Goal: Information Seeking & Learning: Learn about a topic

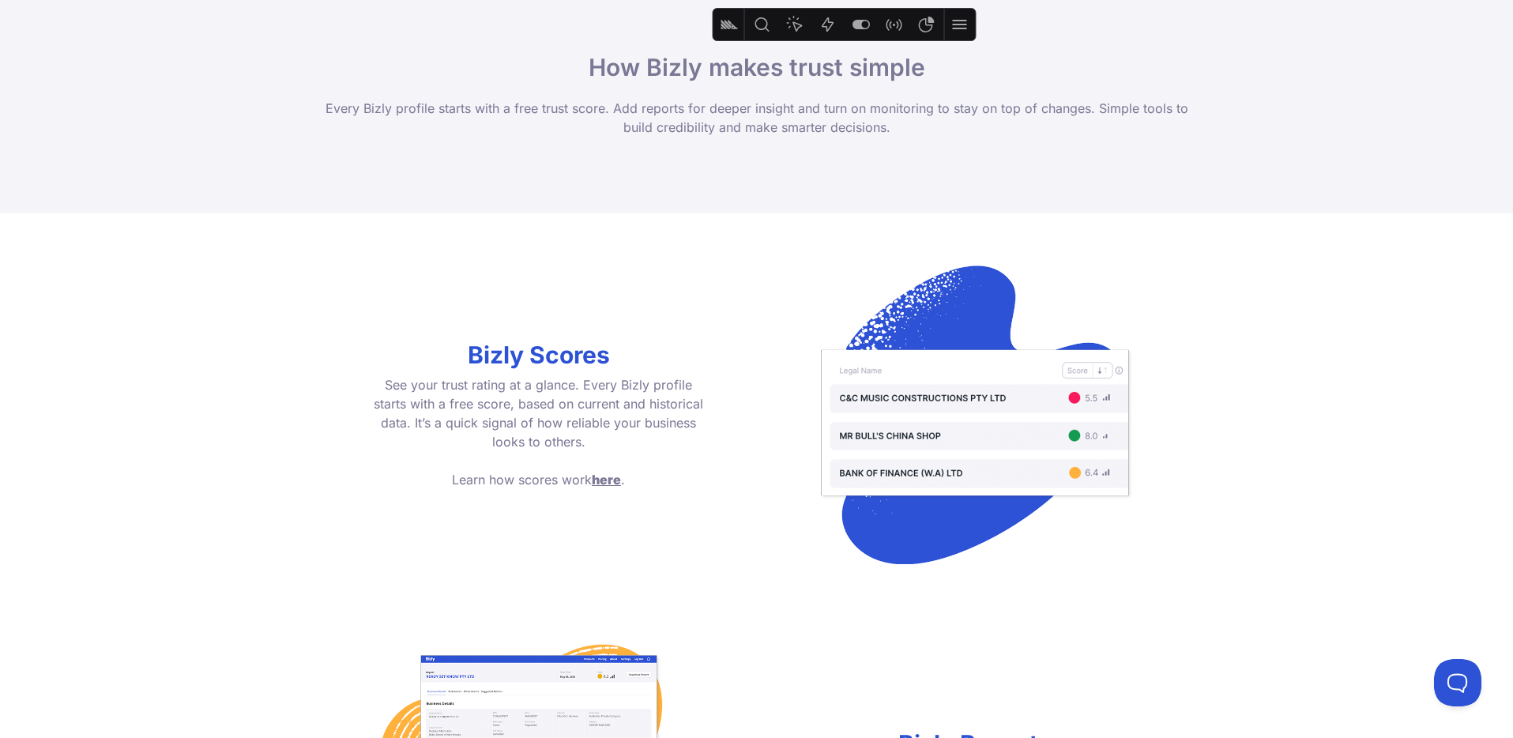
scroll to position [961, 0]
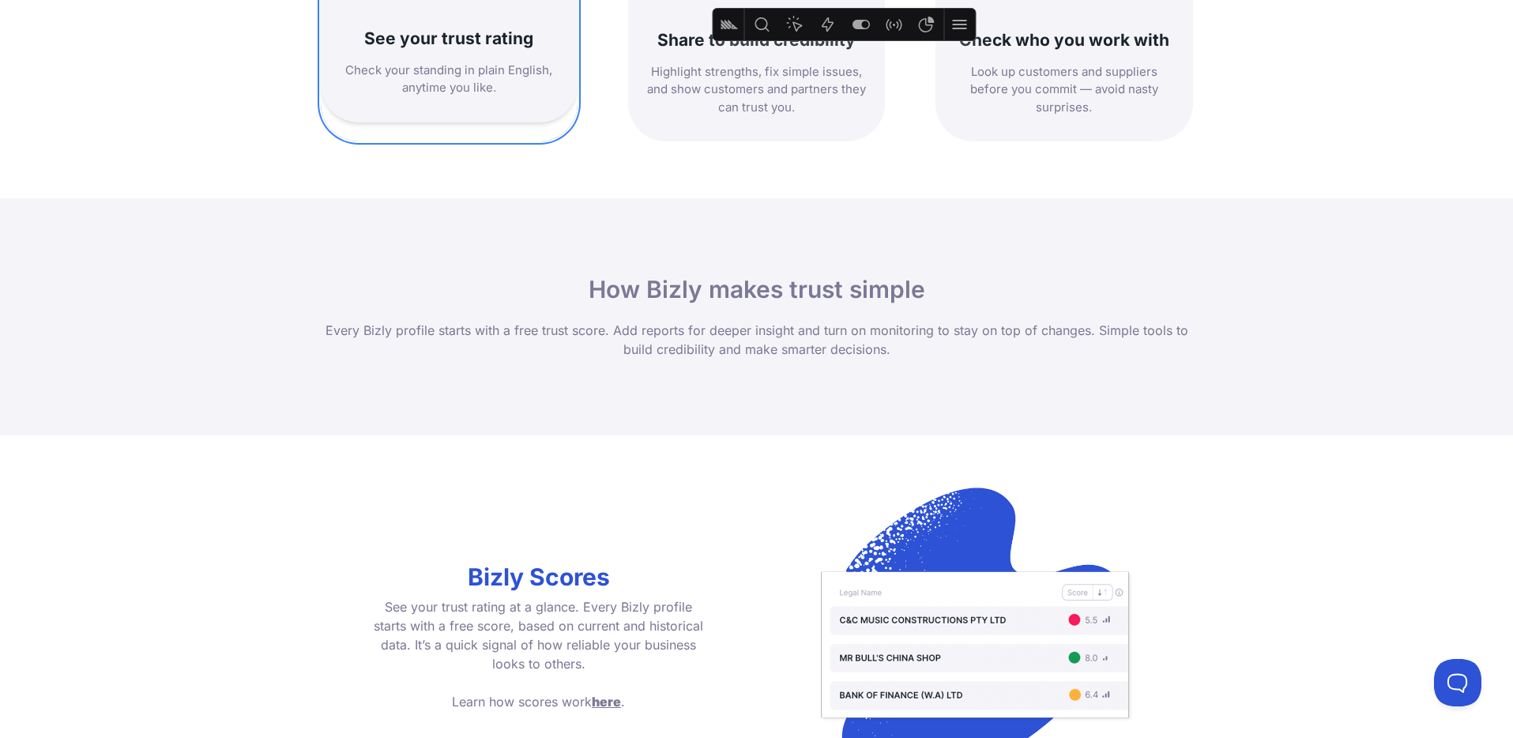
click at [491, 35] on h3 "See your trust rating" at bounding box center [449, 38] width 219 height 21
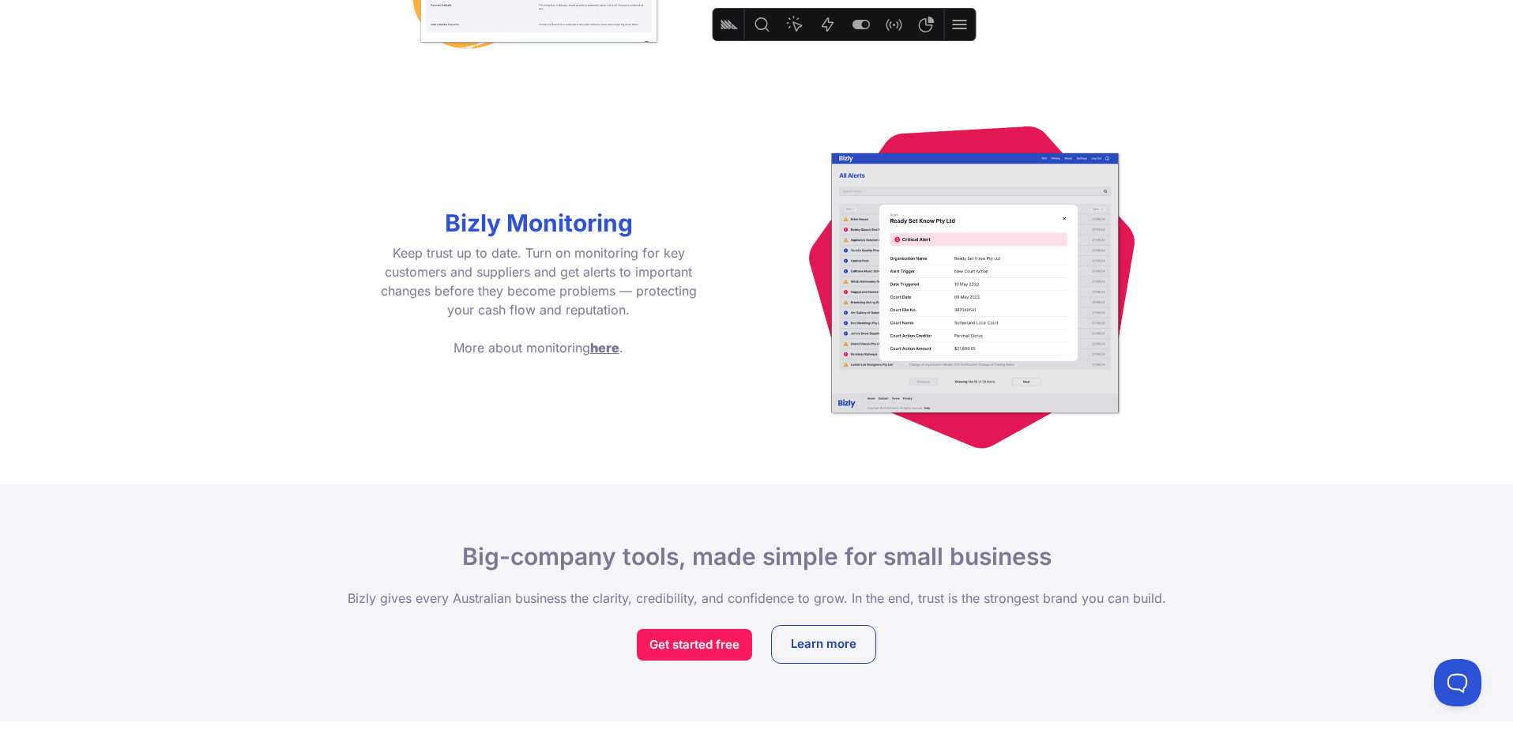
scroll to position [2240, 0]
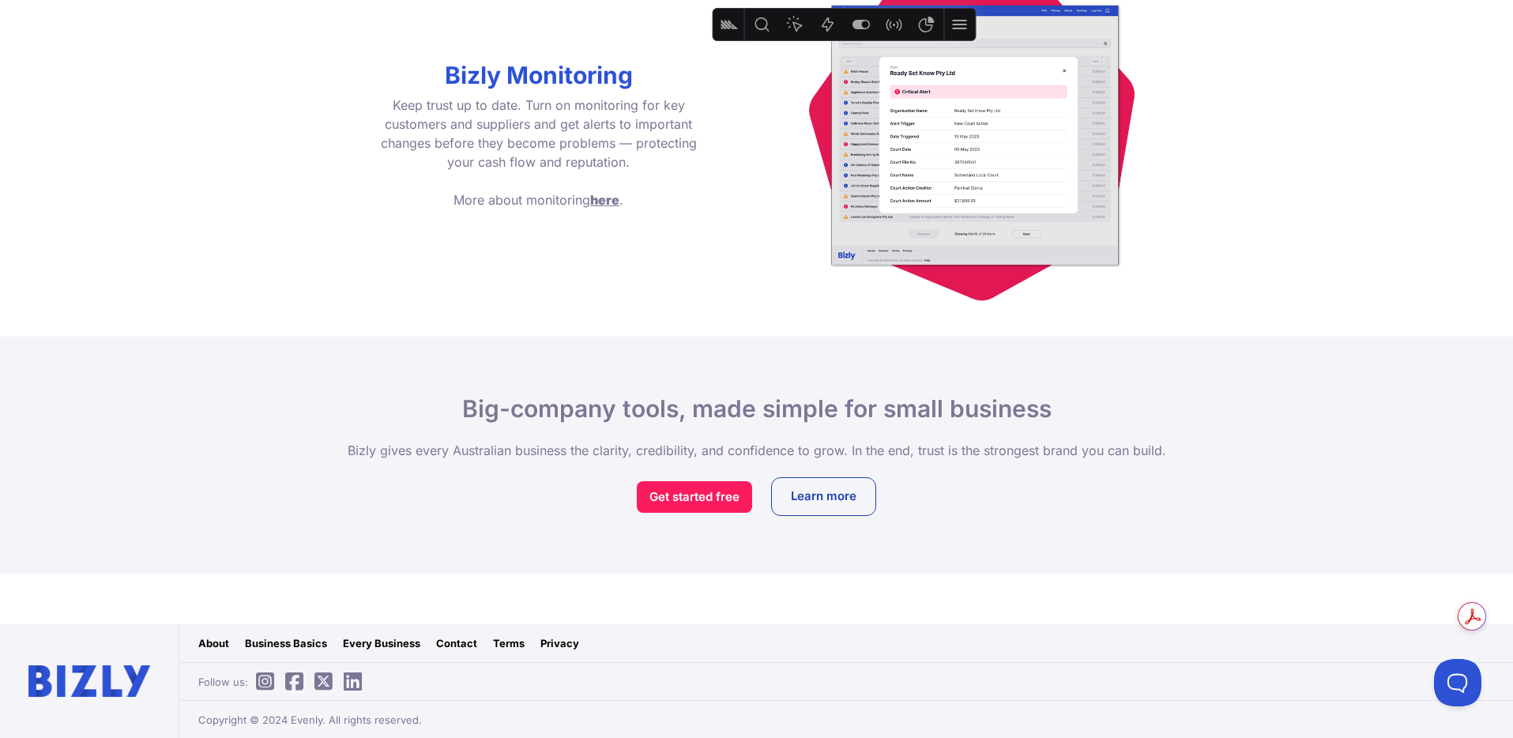
click at [292, 646] on link "Business Basics" at bounding box center [286, 643] width 82 height 16
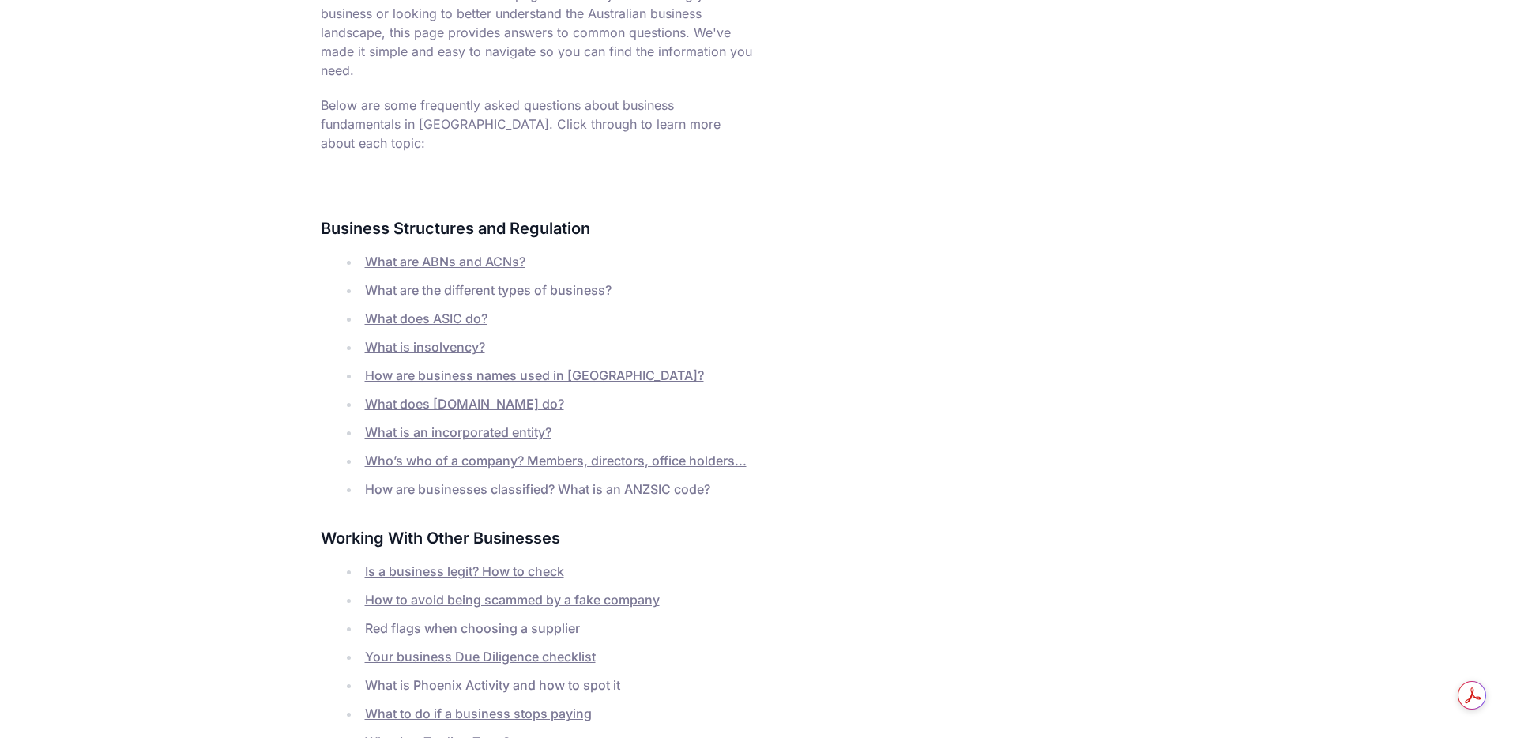
scroll to position [307, 0]
click at [433, 560] on link "Is a business legit? How to check" at bounding box center [464, 568] width 199 height 16
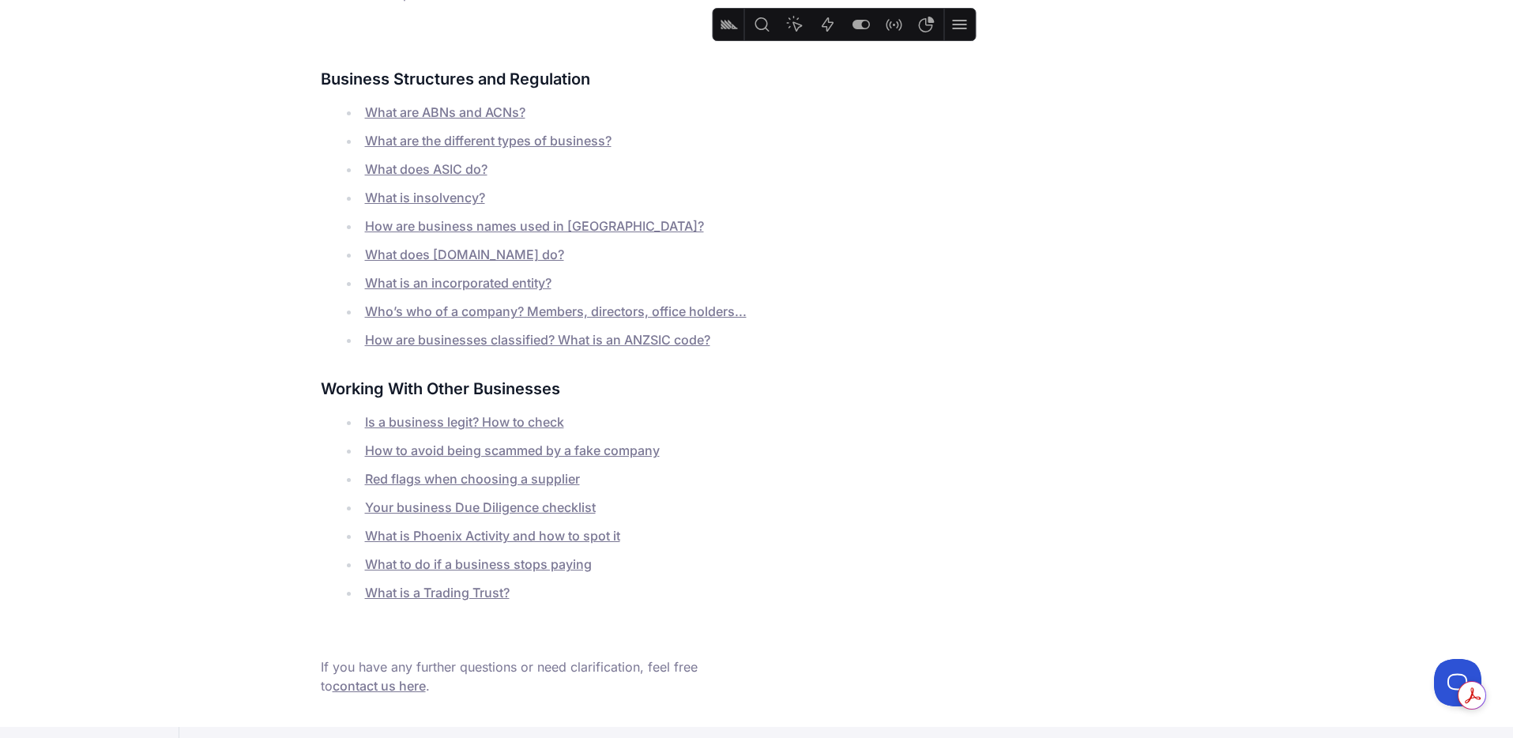
scroll to position [506, 0]
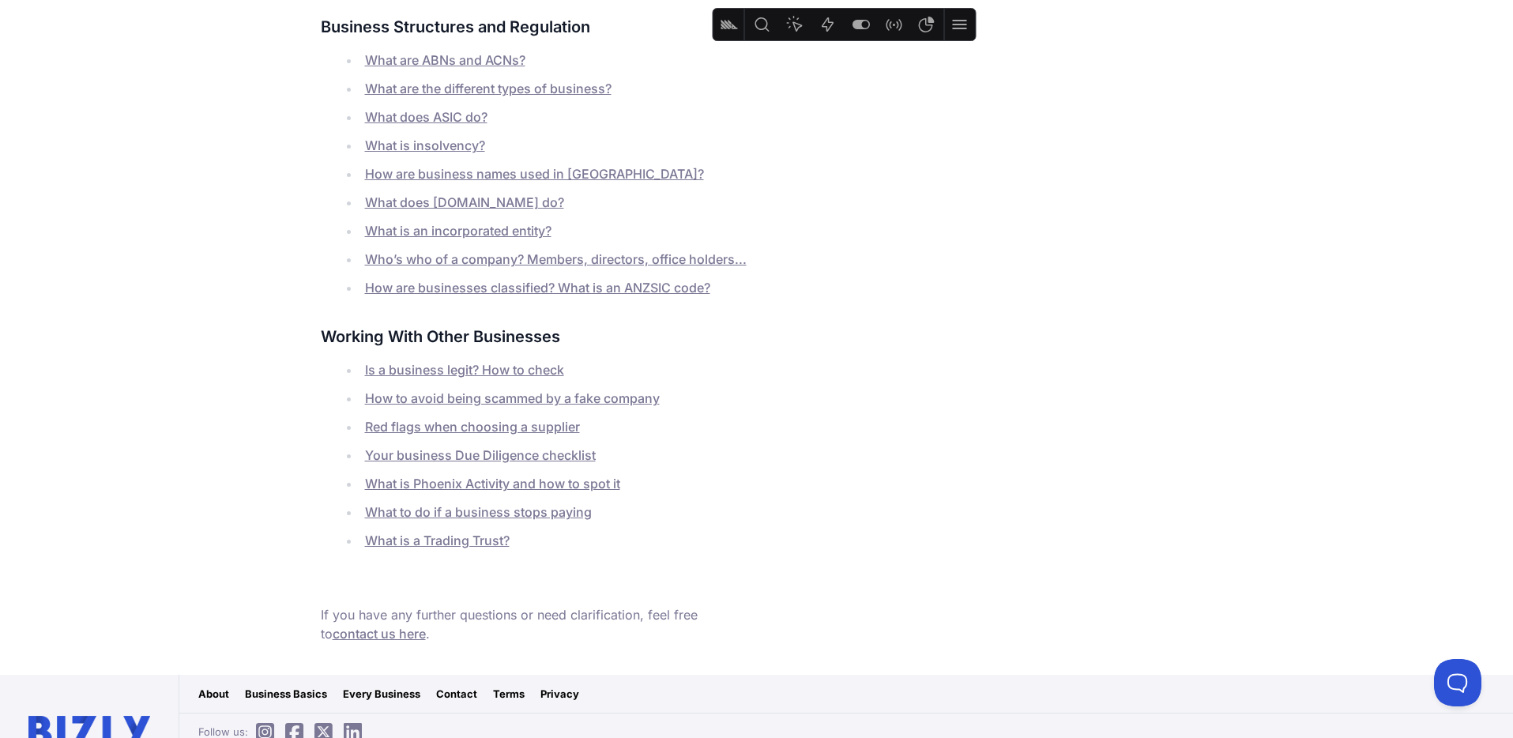
click at [458, 476] on link "What is Phoenix Activity and how to spot it" at bounding box center [492, 484] width 255 height 16
click at [472, 479] on link "What is Phoenix Activity and how to spot it" at bounding box center [492, 487] width 255 height 16
click at [453, 507] on link "What to do if a business stops paying" at bounding box center [478, 515] width 227 height 16
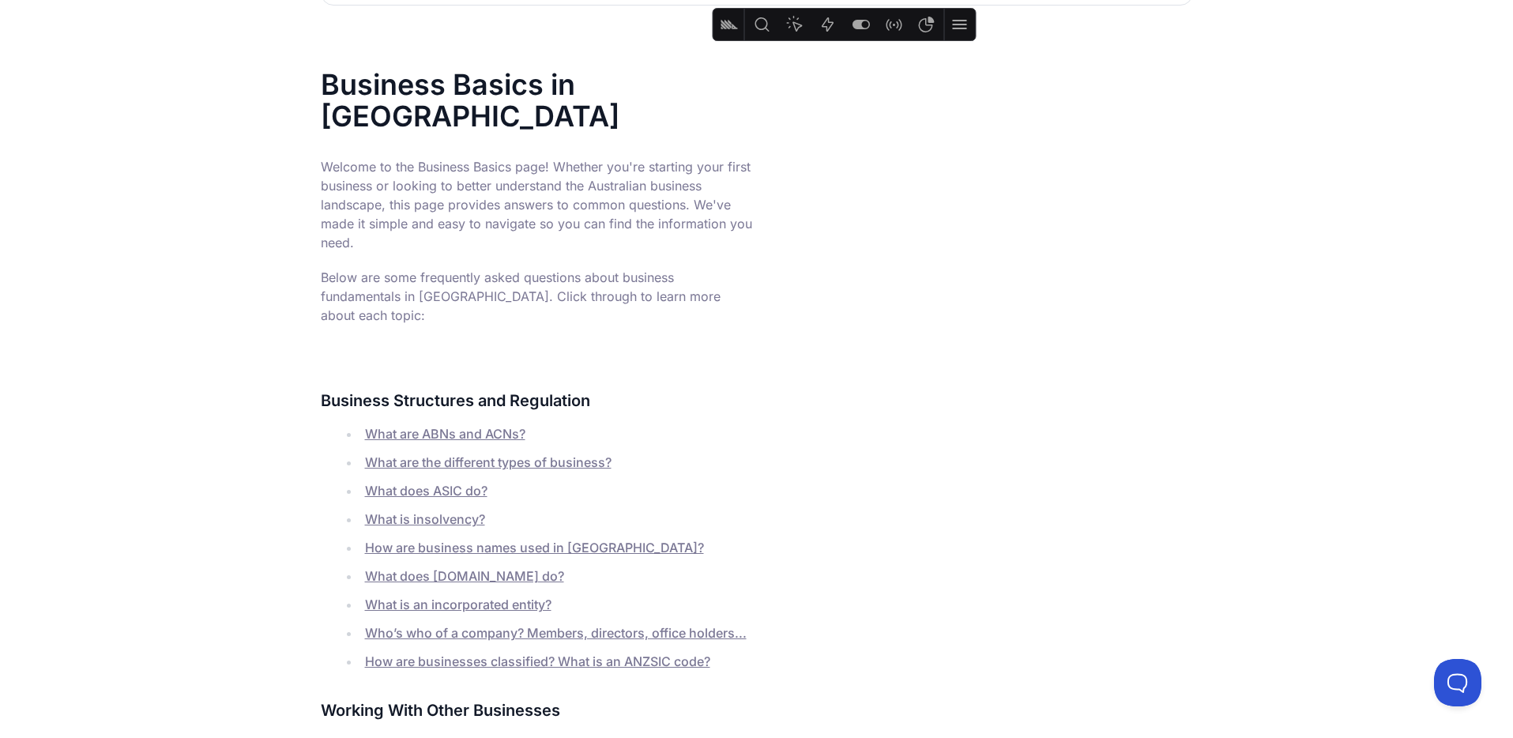
scroll to position [0, 0]
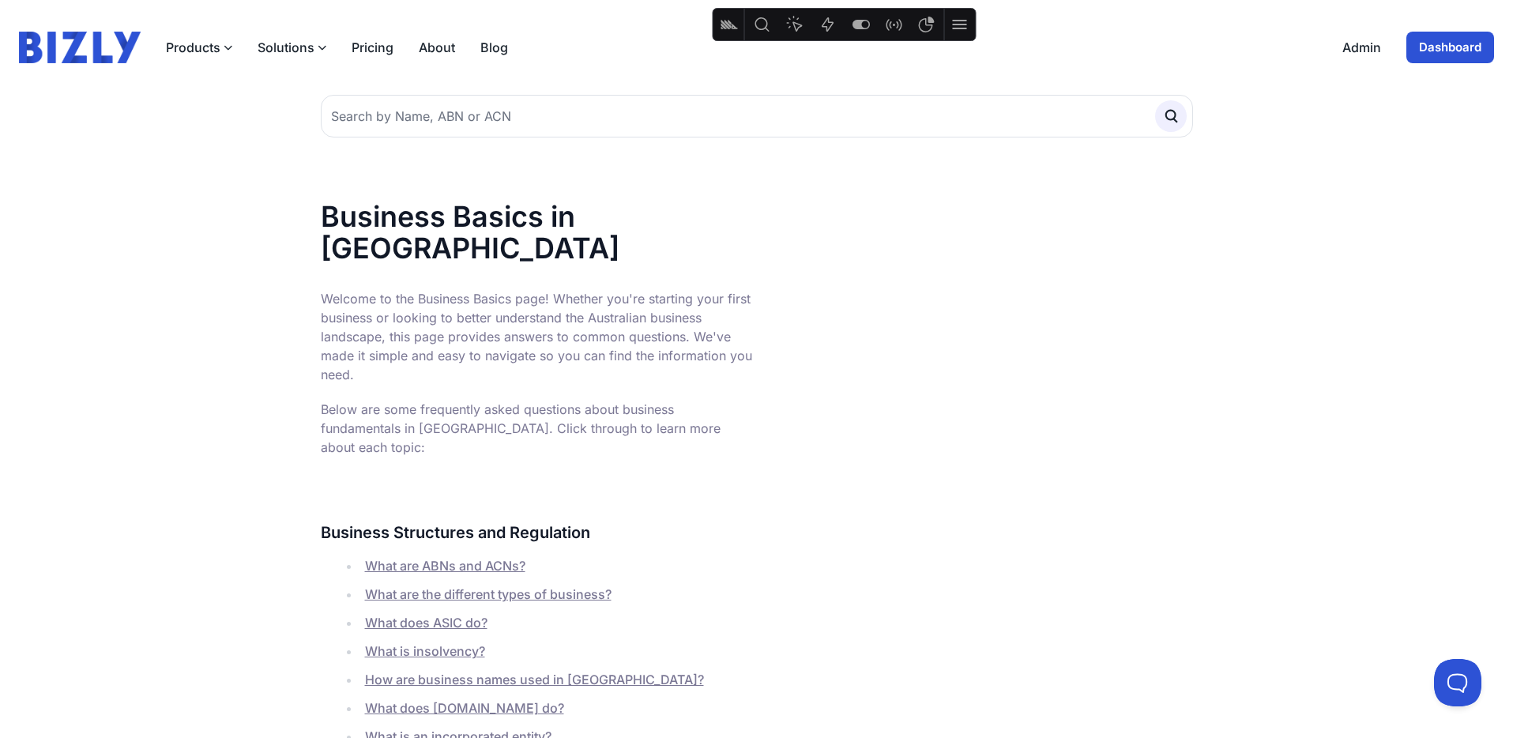
click at [277, 47] on button "Solutions" at bounding box center [292, 47] width 69 height 19
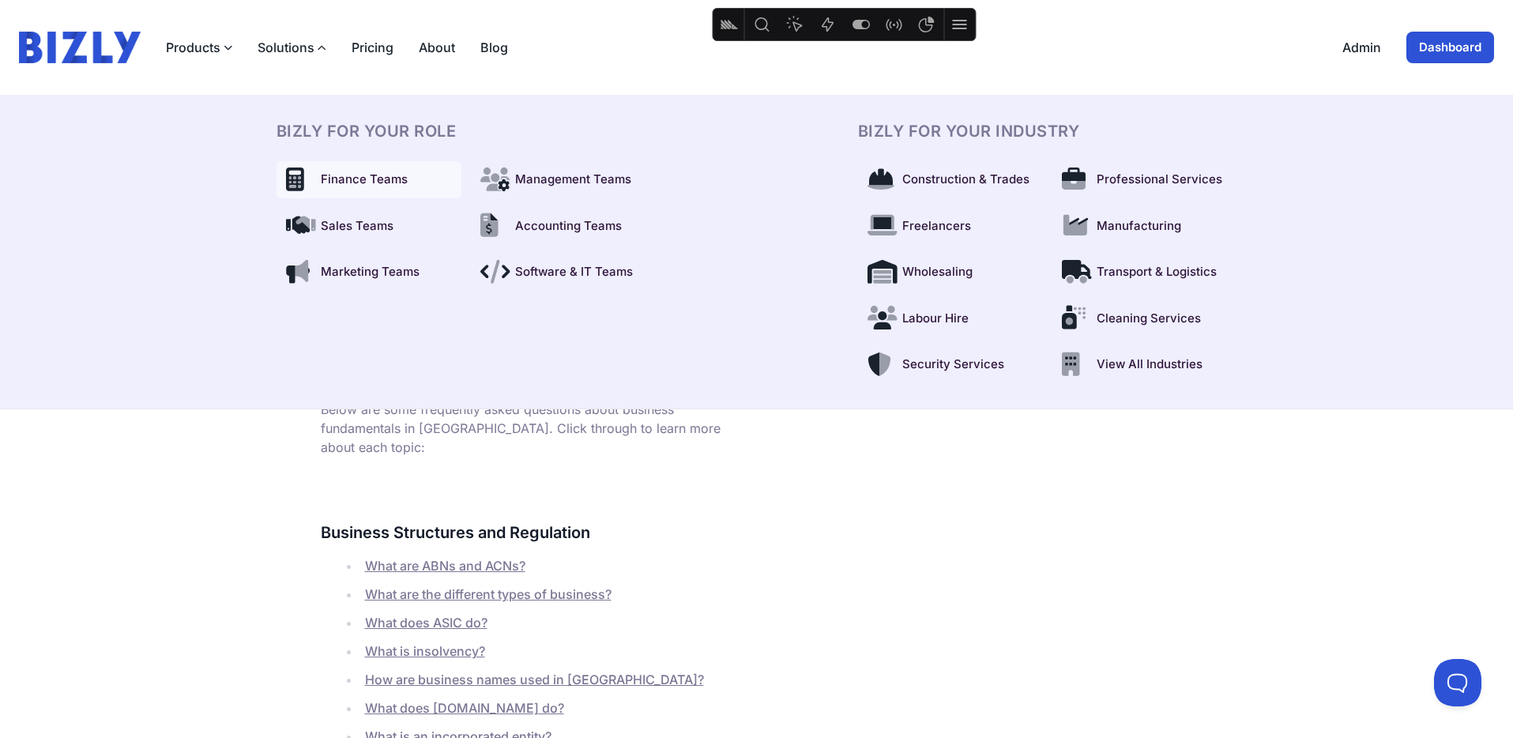
click at [388, 183] on span "Finance Teams" at bounding box center [364, 180] width 87 height 18
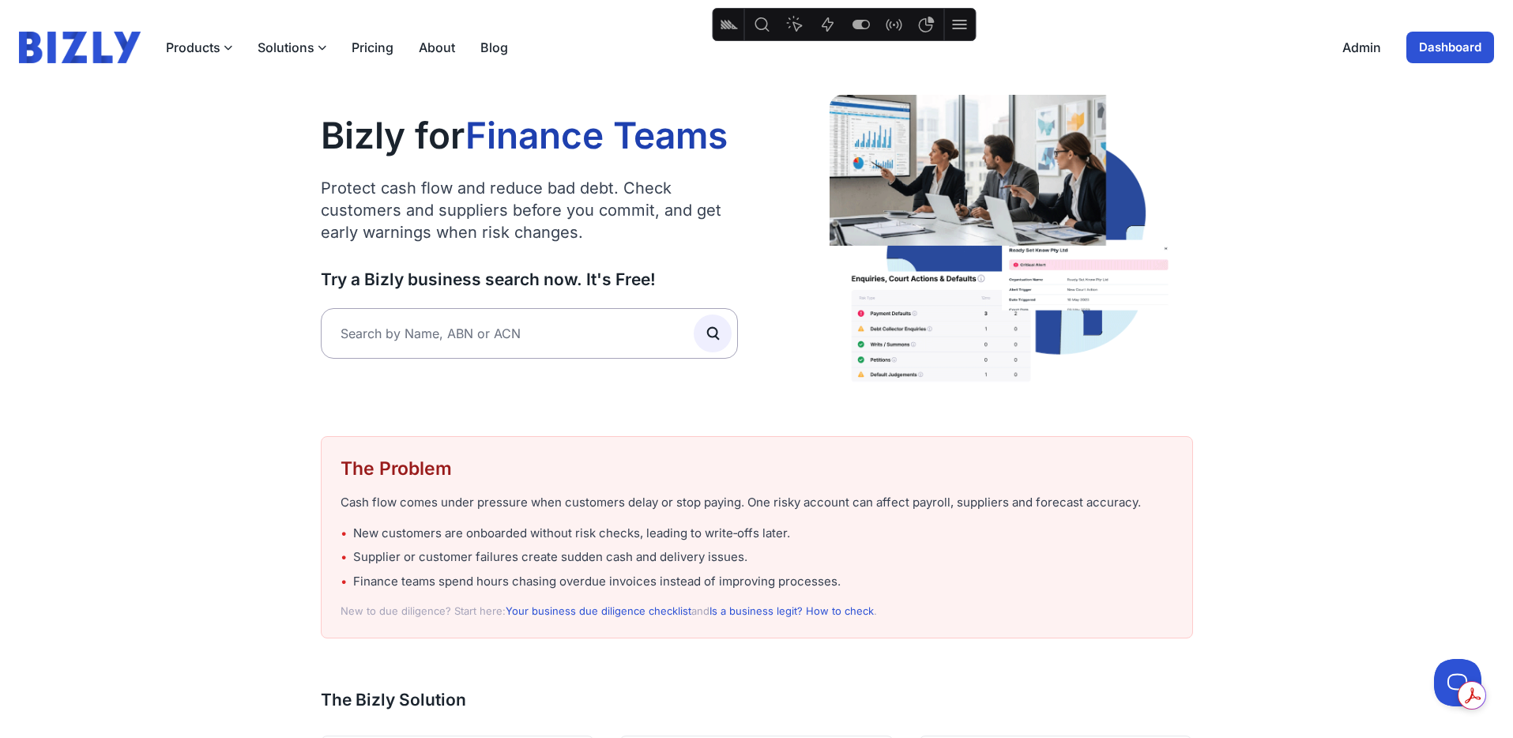
scroll to position [144, 0]
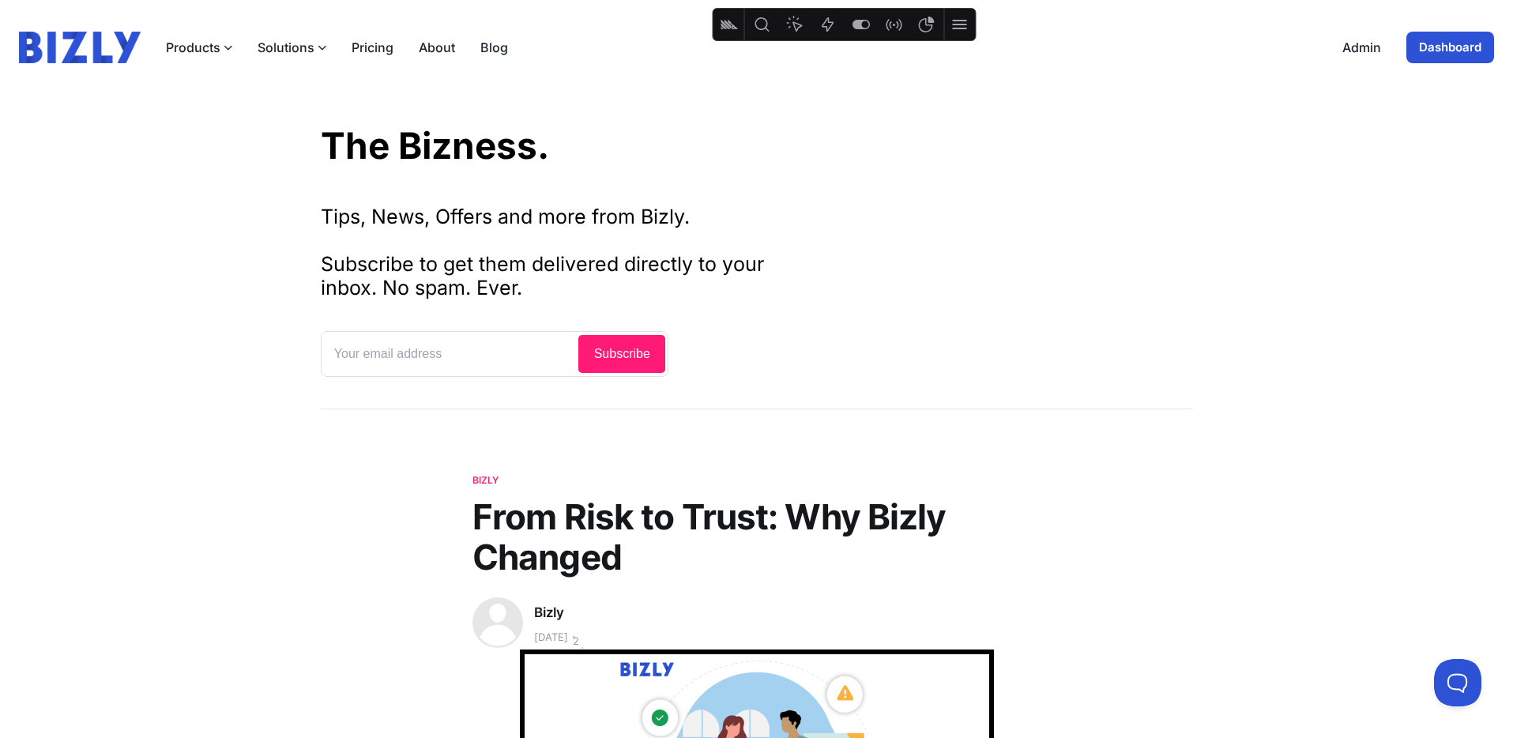
click at [108, 50] on img at bounding box center [80, 48] width 122 height 32
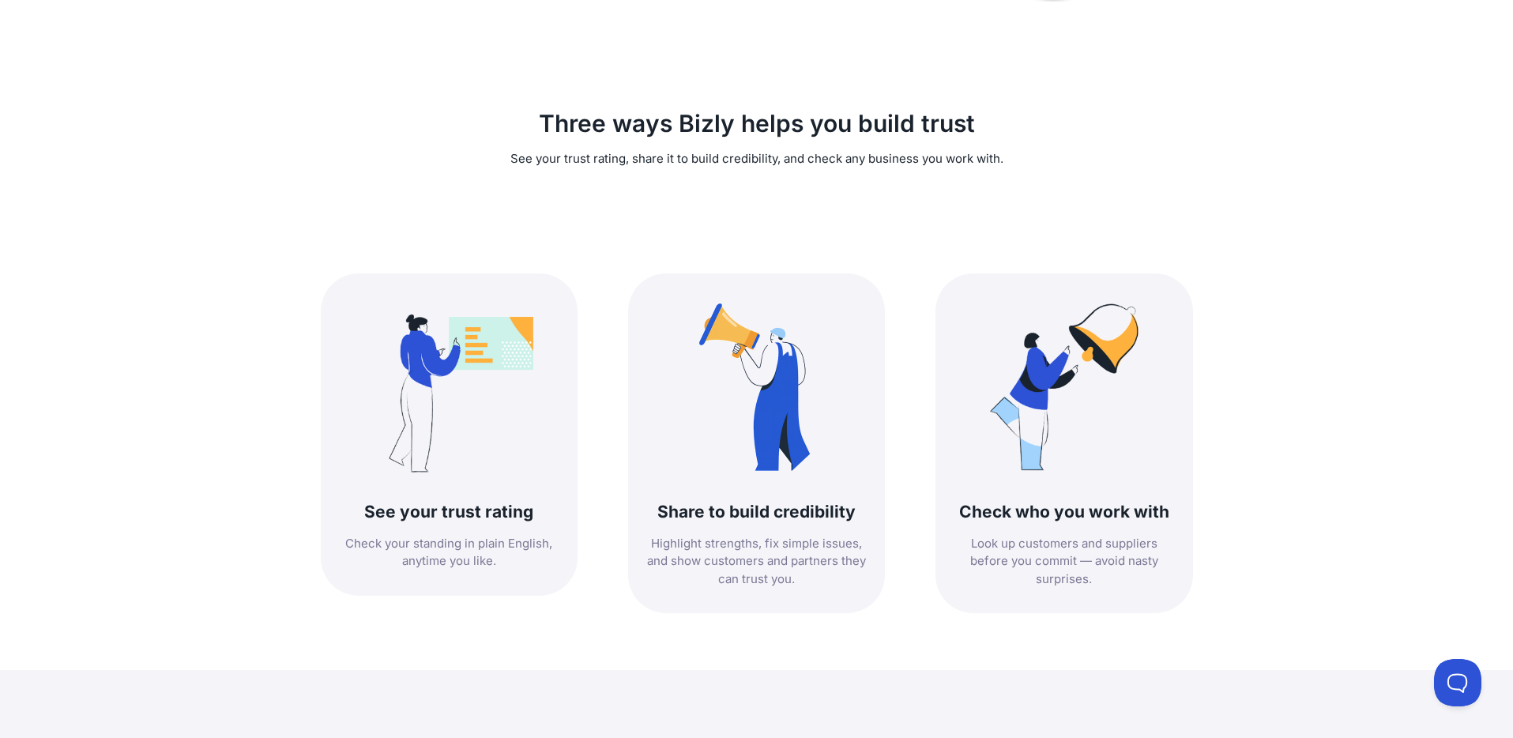
scroll to position [518, 0]
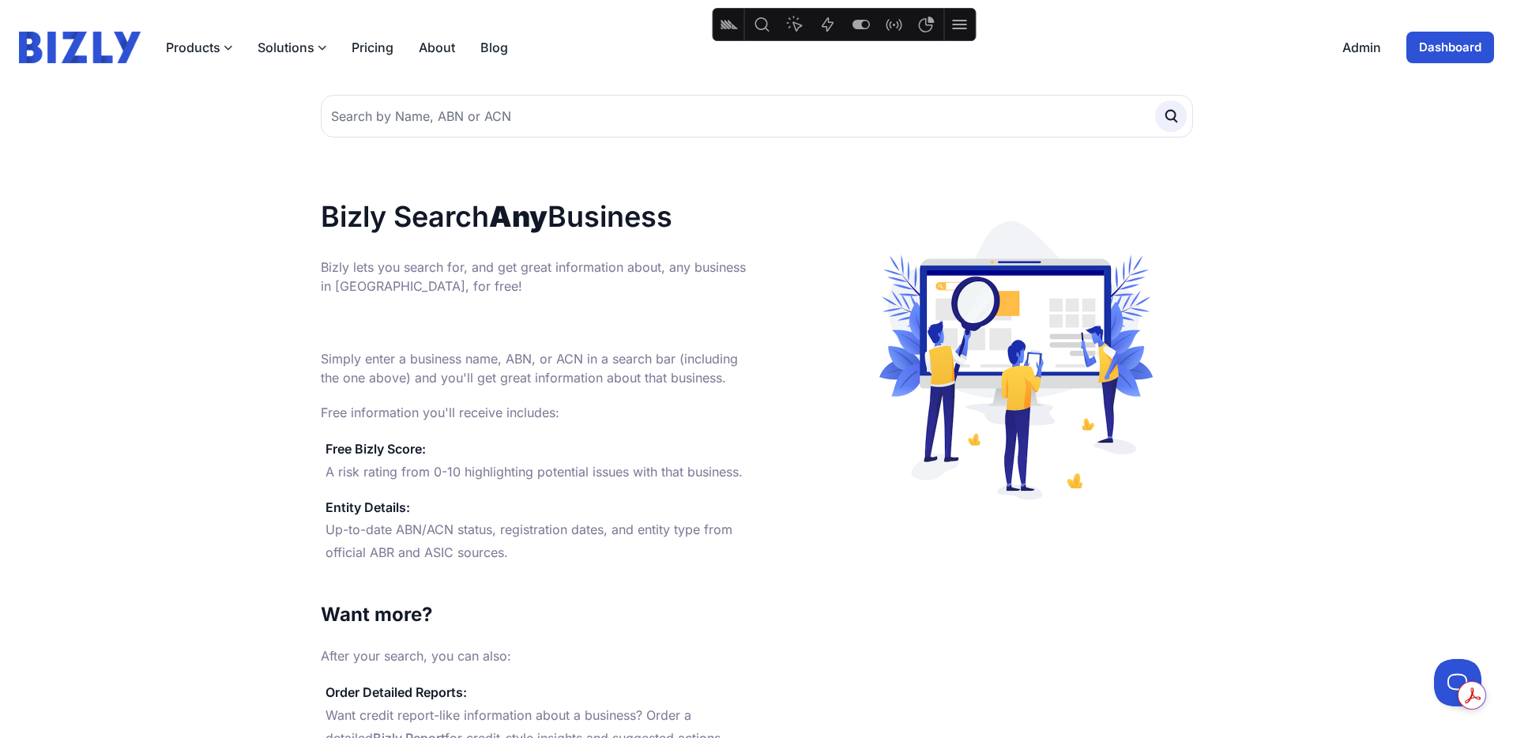
click at [92, 52] on img at bounding box center [80, 48] width 122 height 32
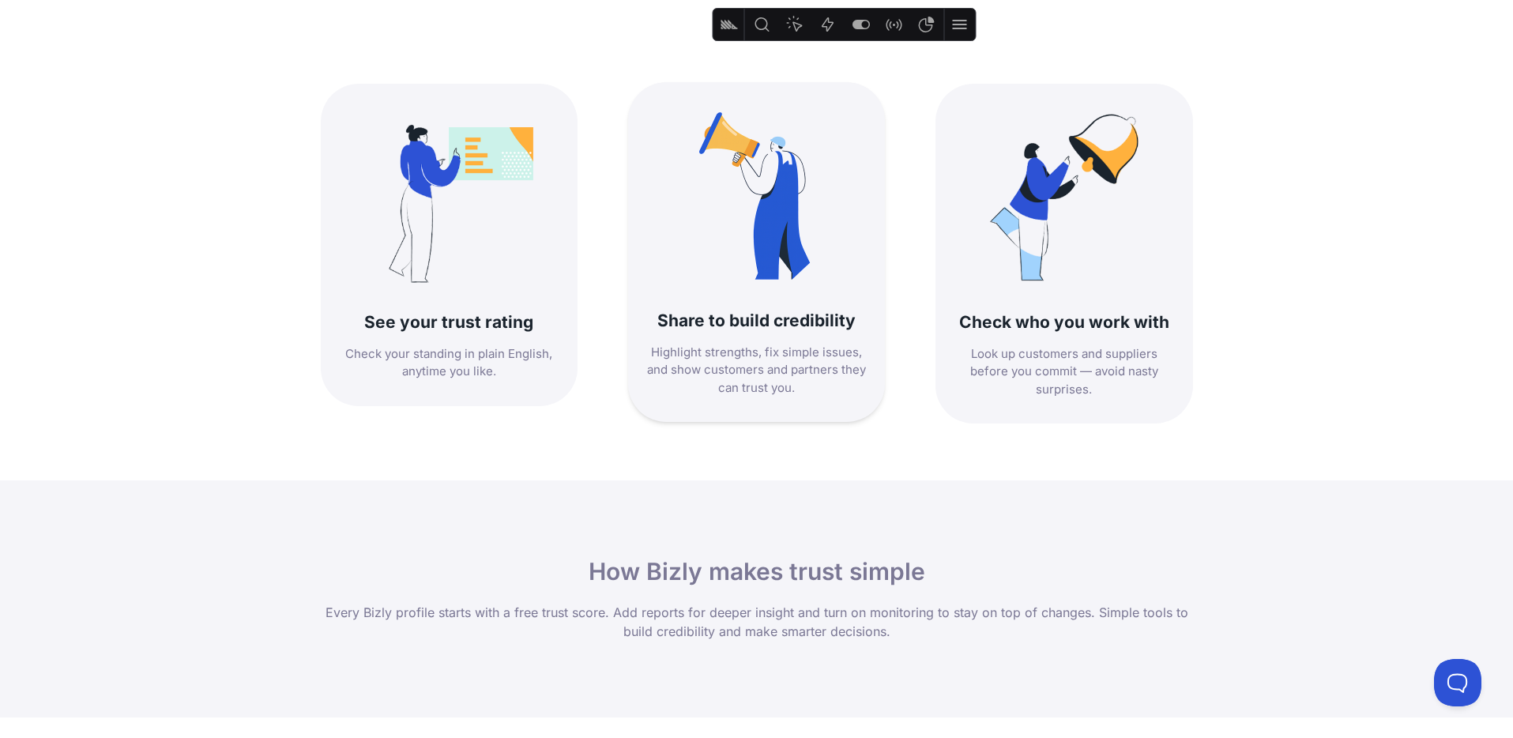
scroll to position [692, 0]
